Goal: Information Seeking & Learning: Learn about a topic

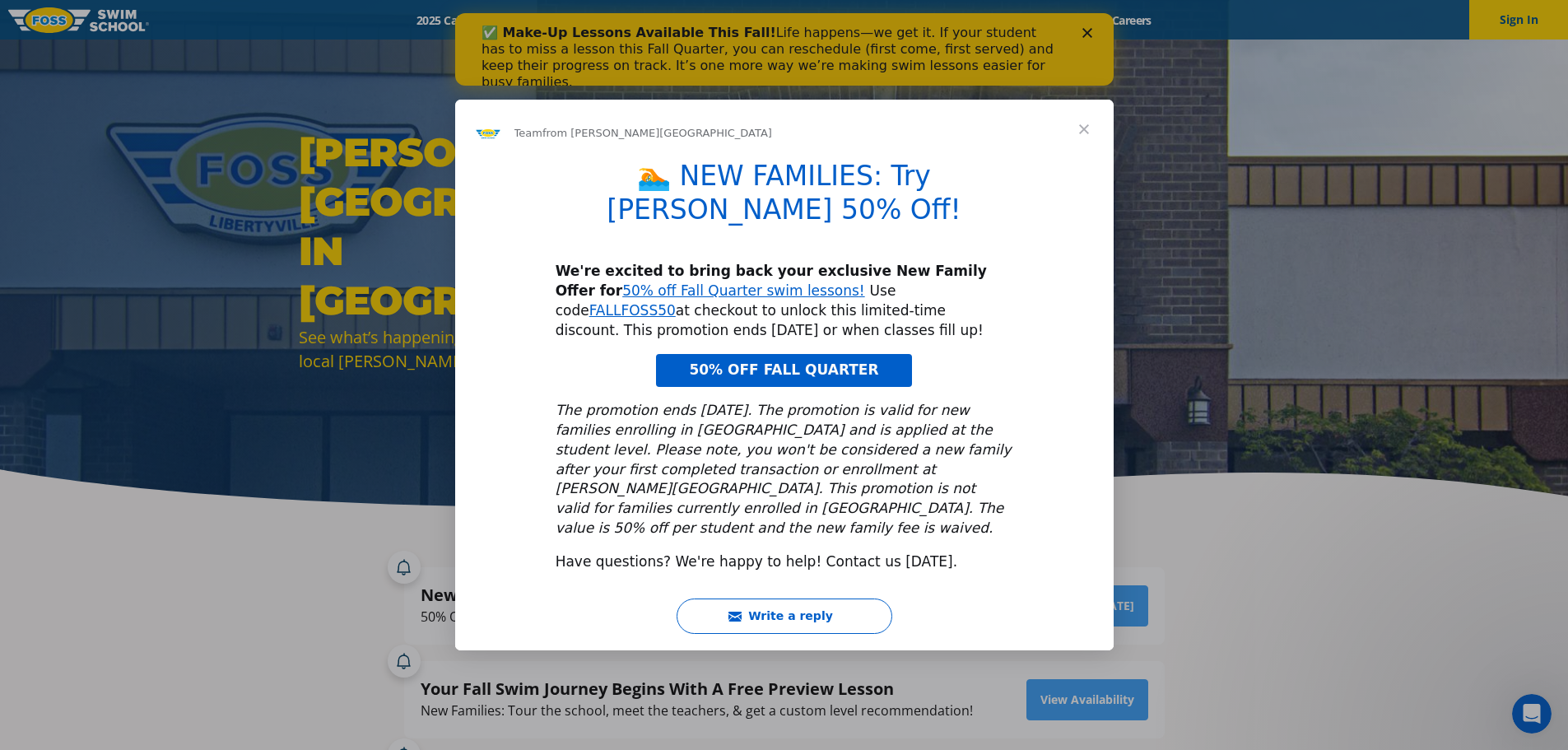
click at [1084, 153] on span "Close" at bounding box center [1083, 129] width 59 height 59
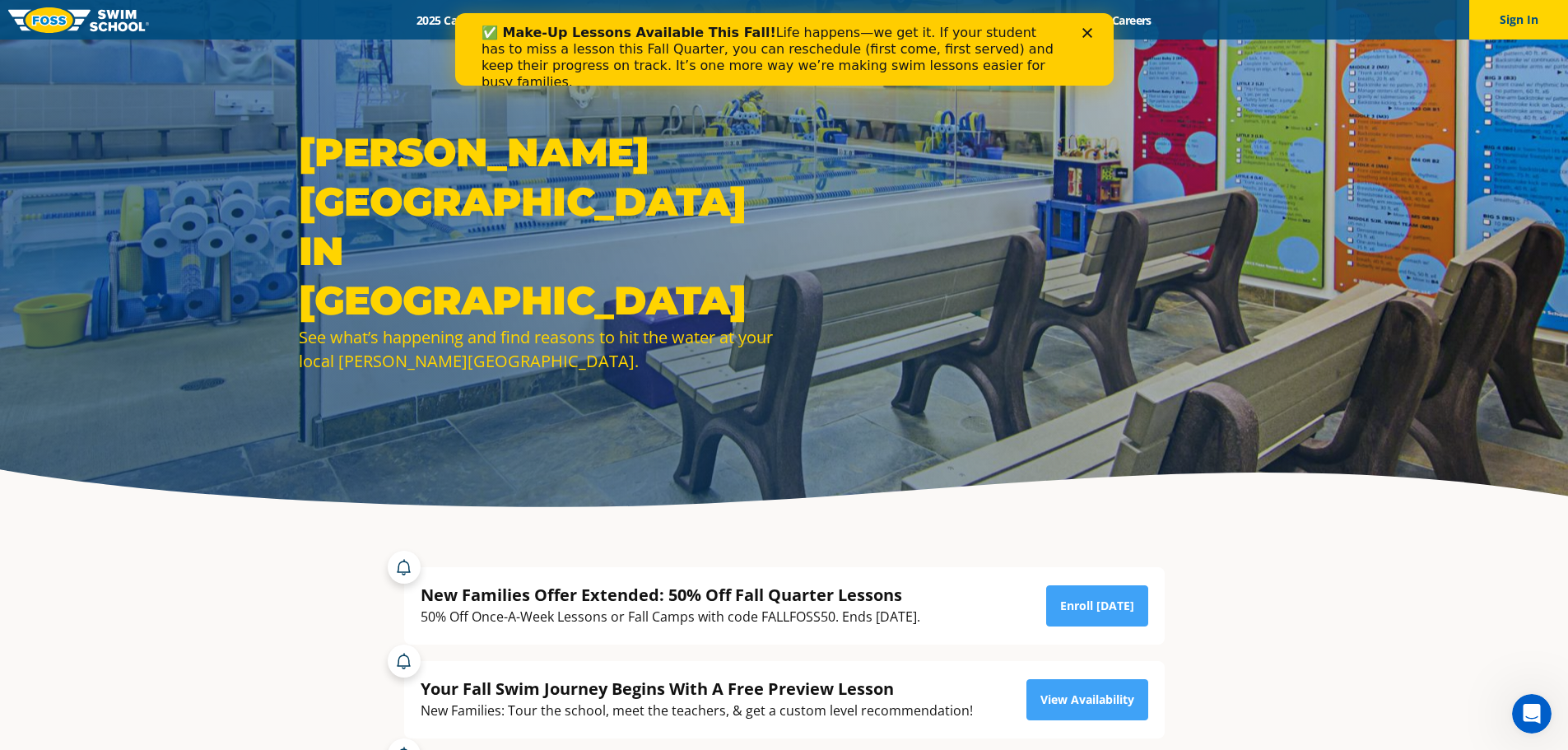
click at [1093, 35] on div "Close" at bounding box center [1089, 33] width 16 height 10
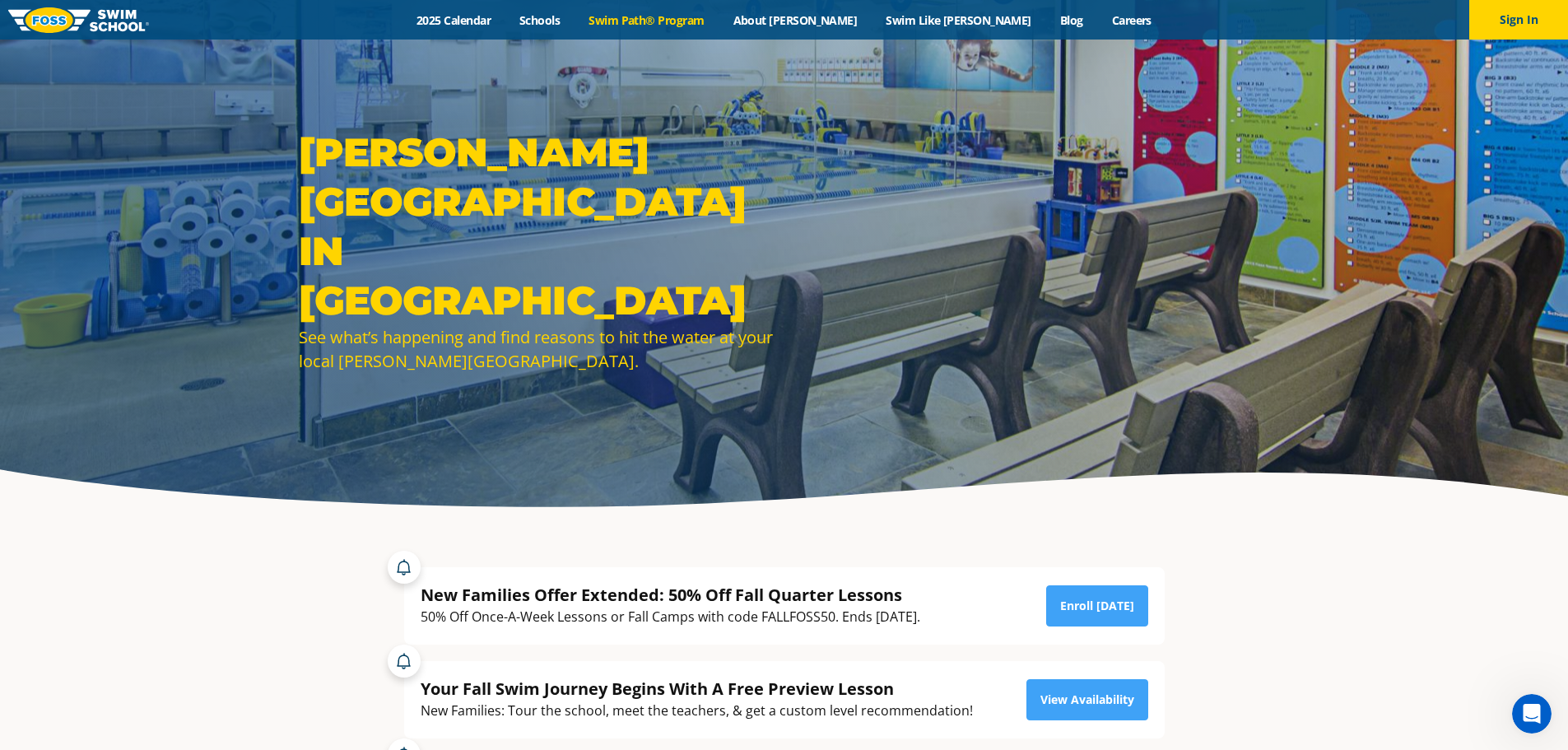
click at [698, 24] on link "Swim Path® Program" at bounding box center [646, 20] width 144 height 15
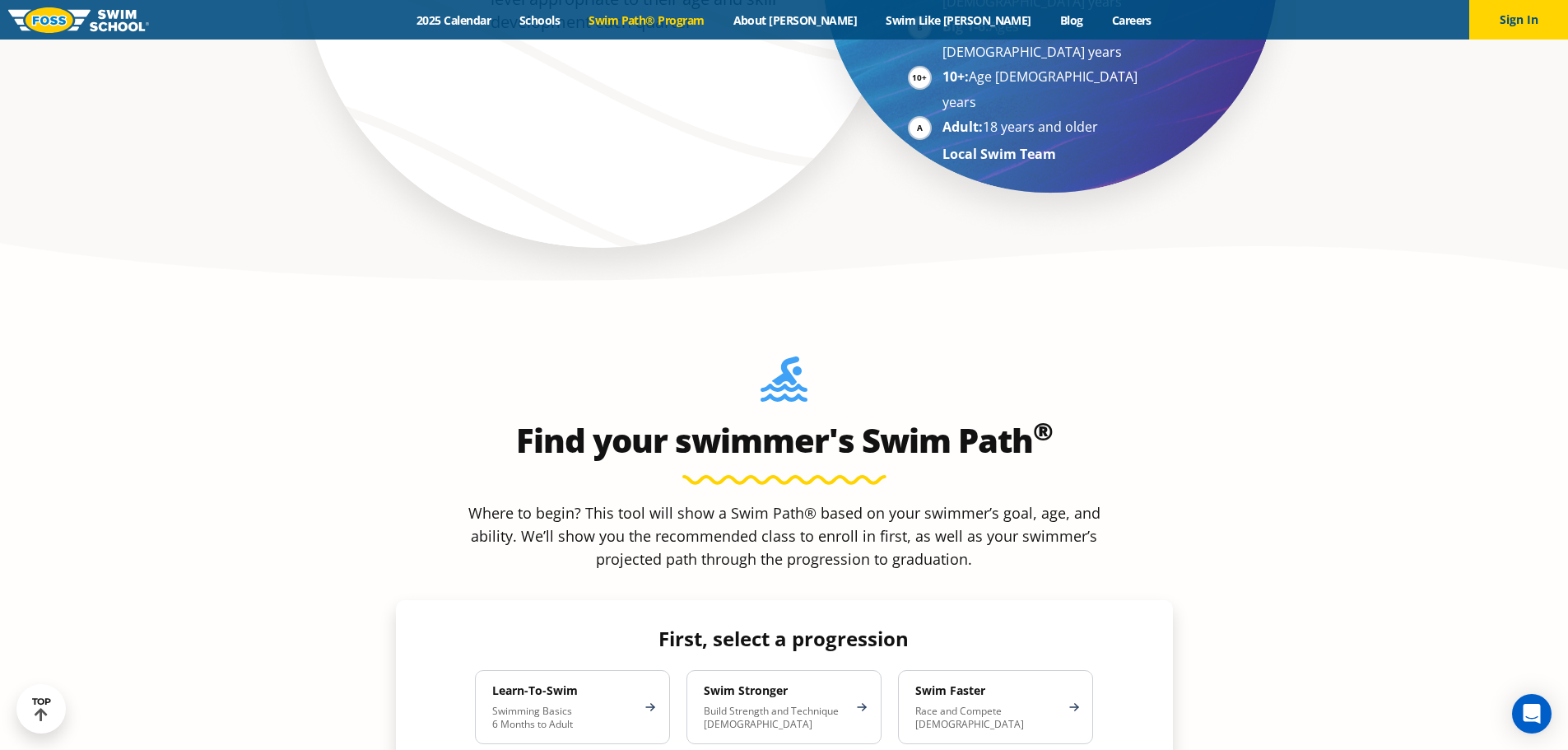
scroll to position [1482, 0]
